Goal: Task Accomplishment & Management: Use online tool/utility

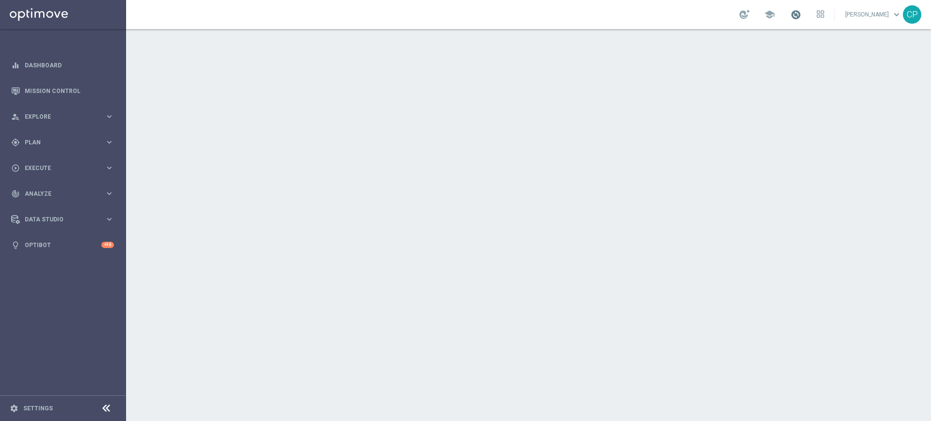
click at [801, 16] on span at bounding box center [795, 14] width 11 height 11
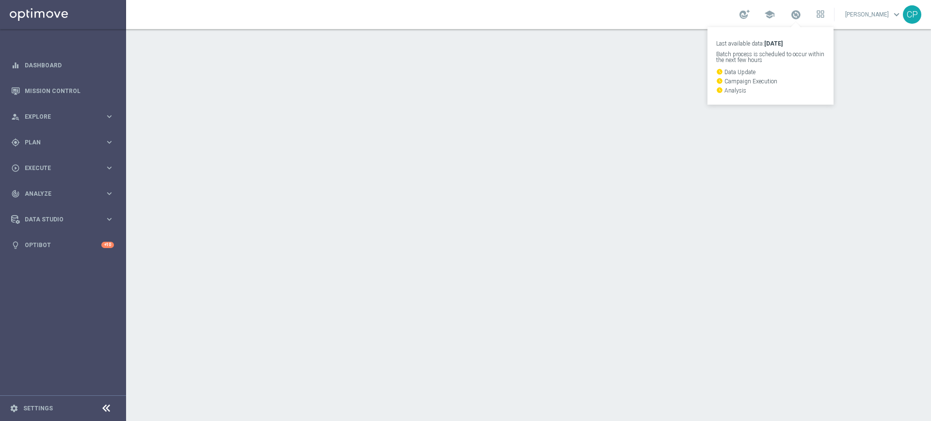
click at [691, 16] on div "school Last available data: [DATE] Batch process is scheduled to occur within t…" at bounding box center [528, 14] width 805 height 29
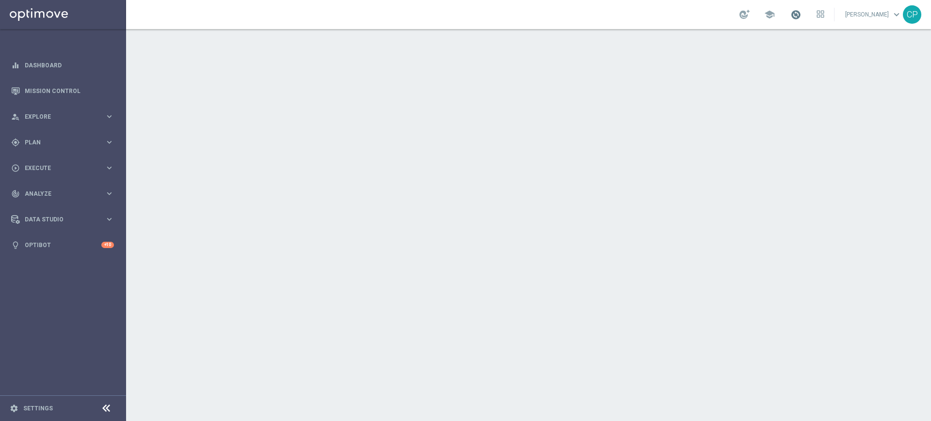
click at [801, 16] on span at bounding box center [795, 14] width 11 height 11
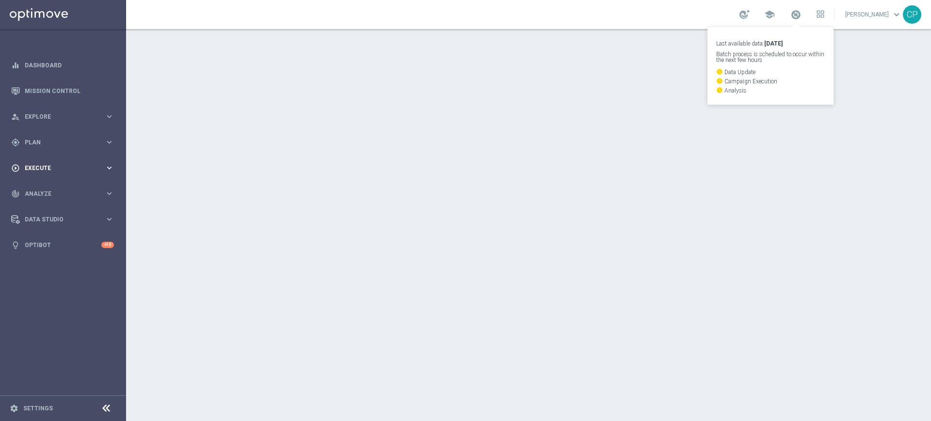
click at [78, 168] on span "Execute" at bounding box center [65, 168] width 80 height 6
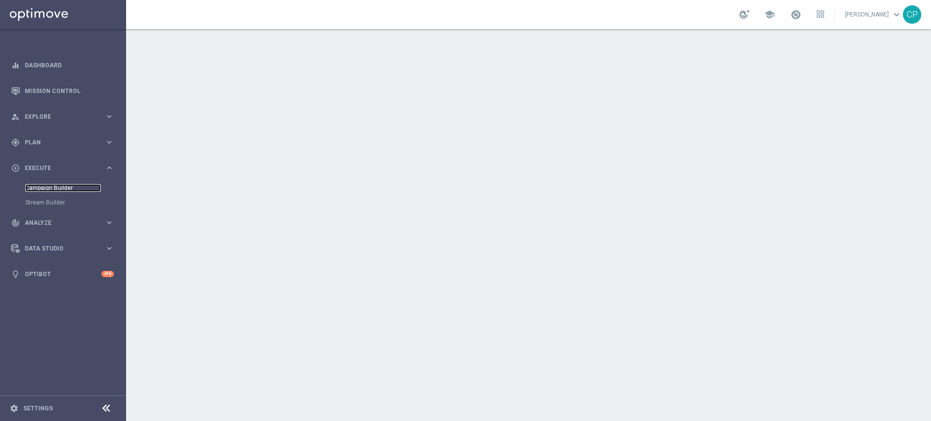
click at [55, 189] on link "Campaign Builder" at bounding box center [63, 188] width 76 height 8
